Goal: Transaction & Acquisition: Book appointment/travel/reservation

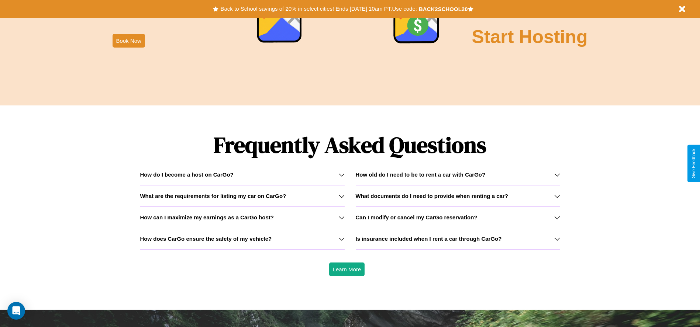
scroll to position [1058, 0]
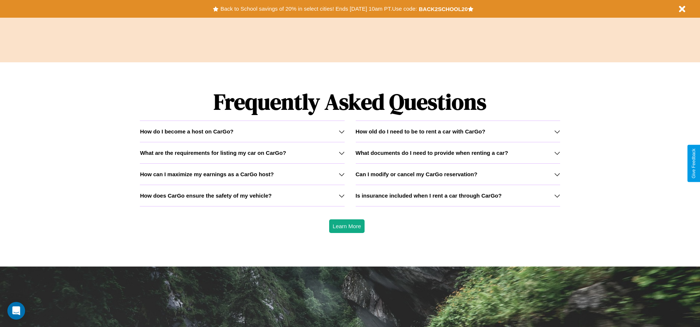
click at [242, 131] on div "How do I become a host on CarGo?" at bounding box center [242, 131] width 204 height 6
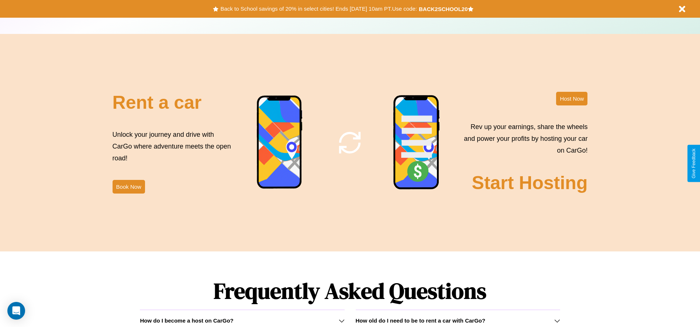
scroll to position [844, 0]
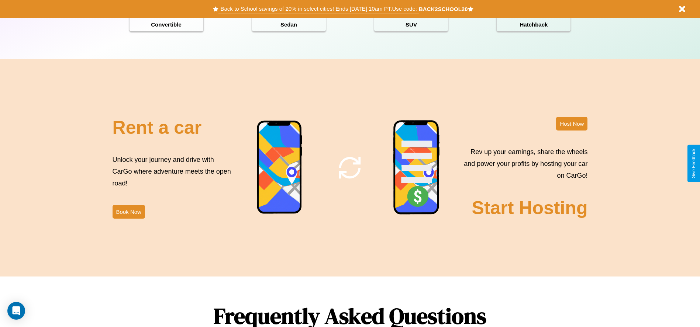
click at [318, 9] on button "Back to School savings of 20% in select cities! Ends [DATE] 10am PT. Use code:" at bounding box center [318, 9] width 200 height 10
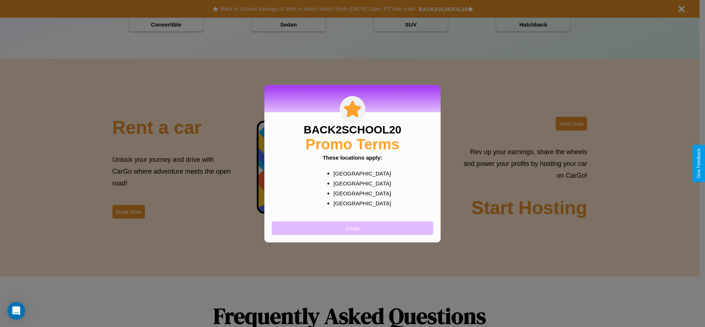
click at [353, 228] on button "Close" at bounding box center [353, 228] width 162 height 14
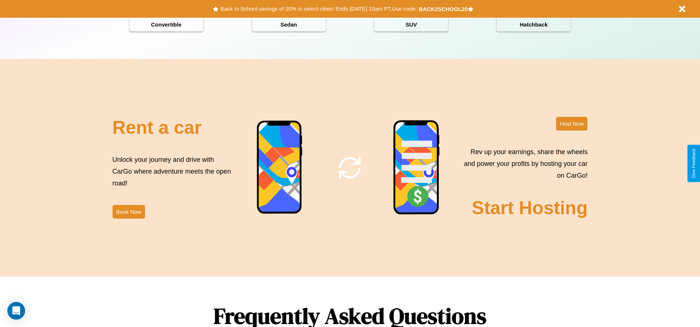
scroll to position [892, 0]
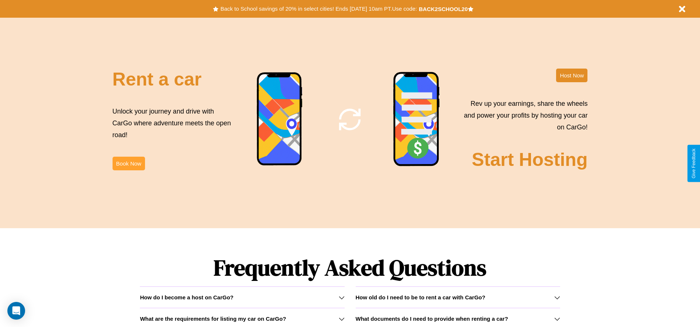
click at [128, 163] on button "Book Now" at bounding box center [129, 164] width 32 height 14
